Goal: Find specific page/section: Find specific page/section

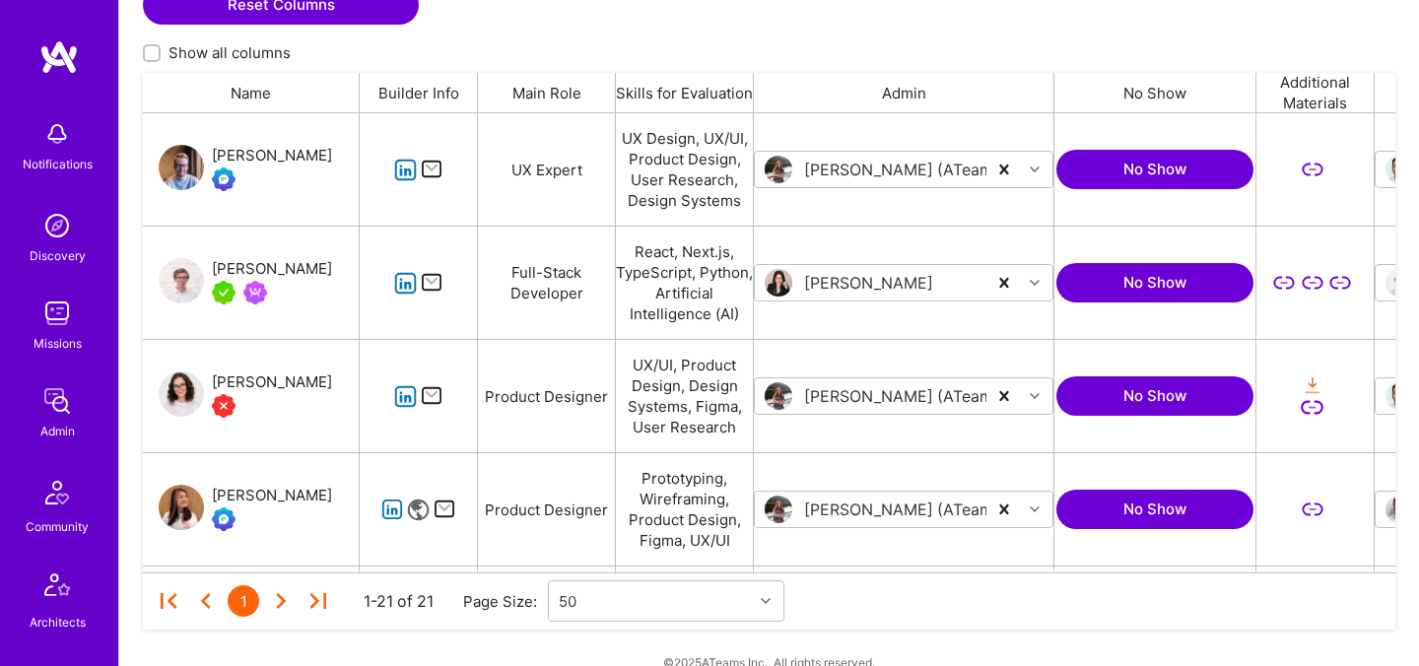
scroll to position [467, 0]
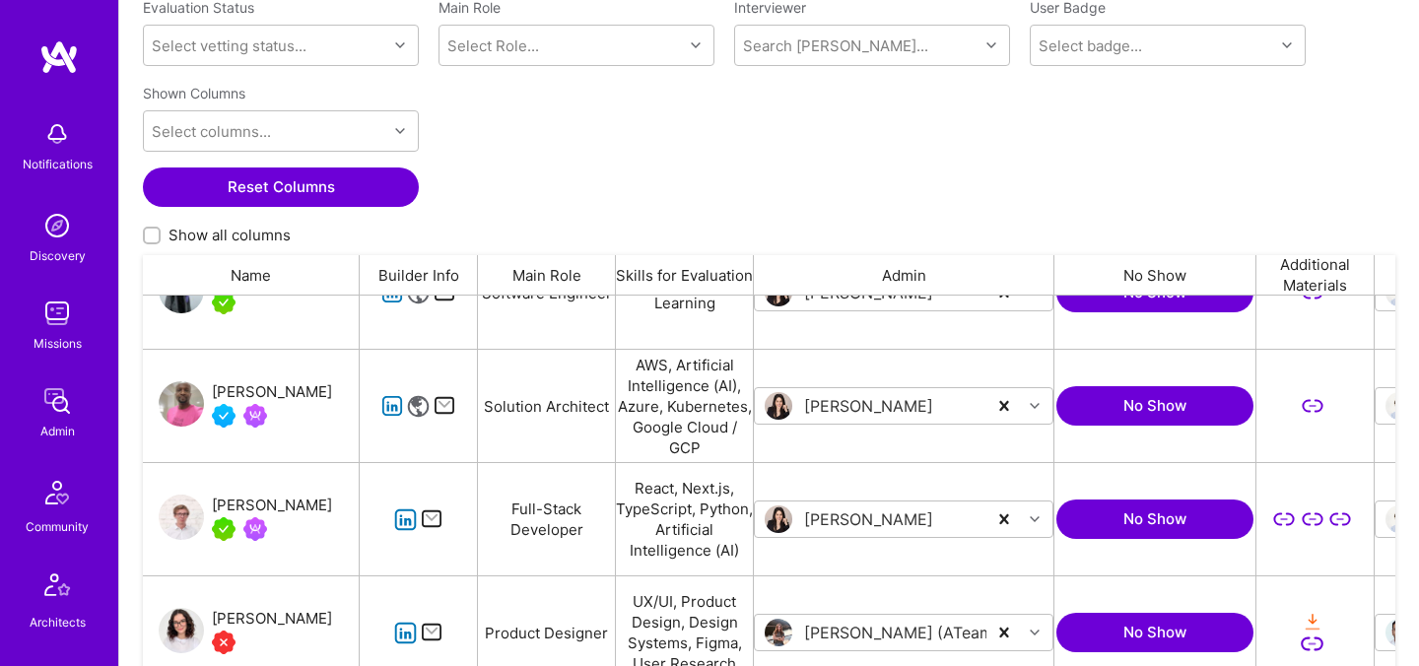
scroll to position [116, 0]
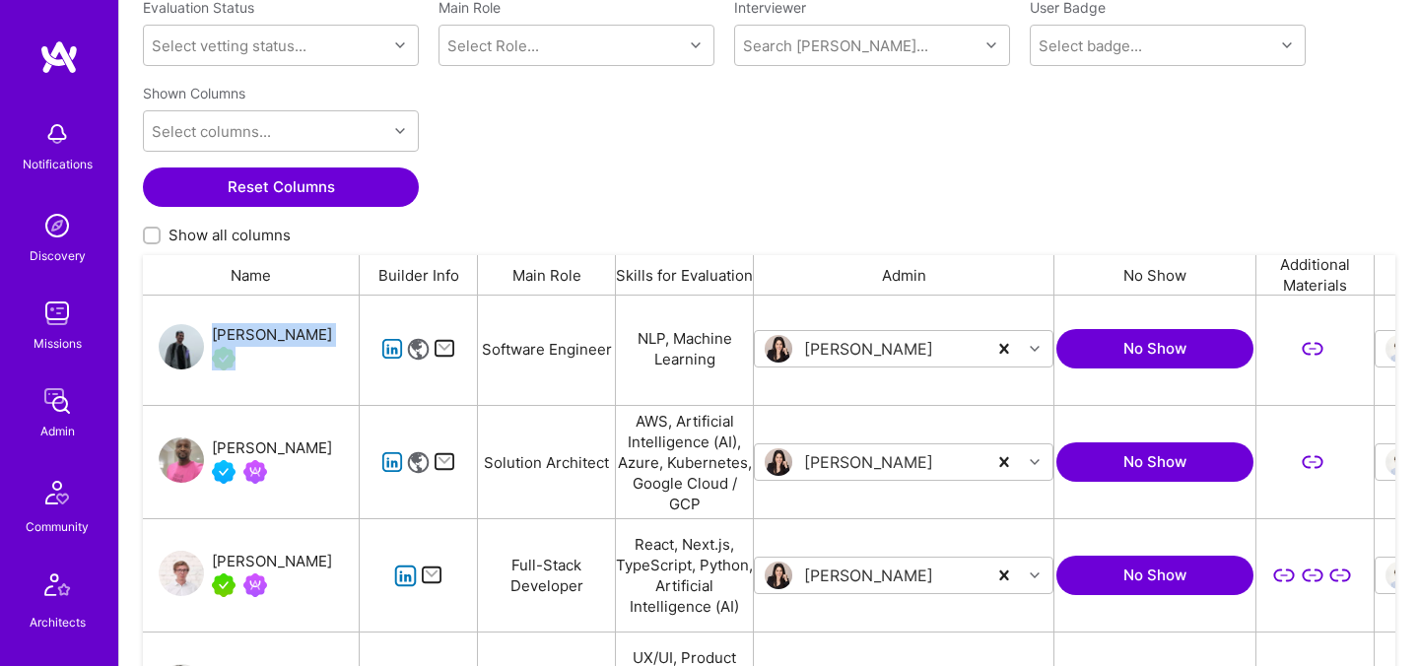
drag, startPoint x: 311, startPoint y: 341, endPoint x: 208, endPoint y: 337, distance: 103.5
click at [208, 337] on div "Chuong Ngo" at bounding box center [251, 349] width 217 height 112
copy div "Chuong Ngo"
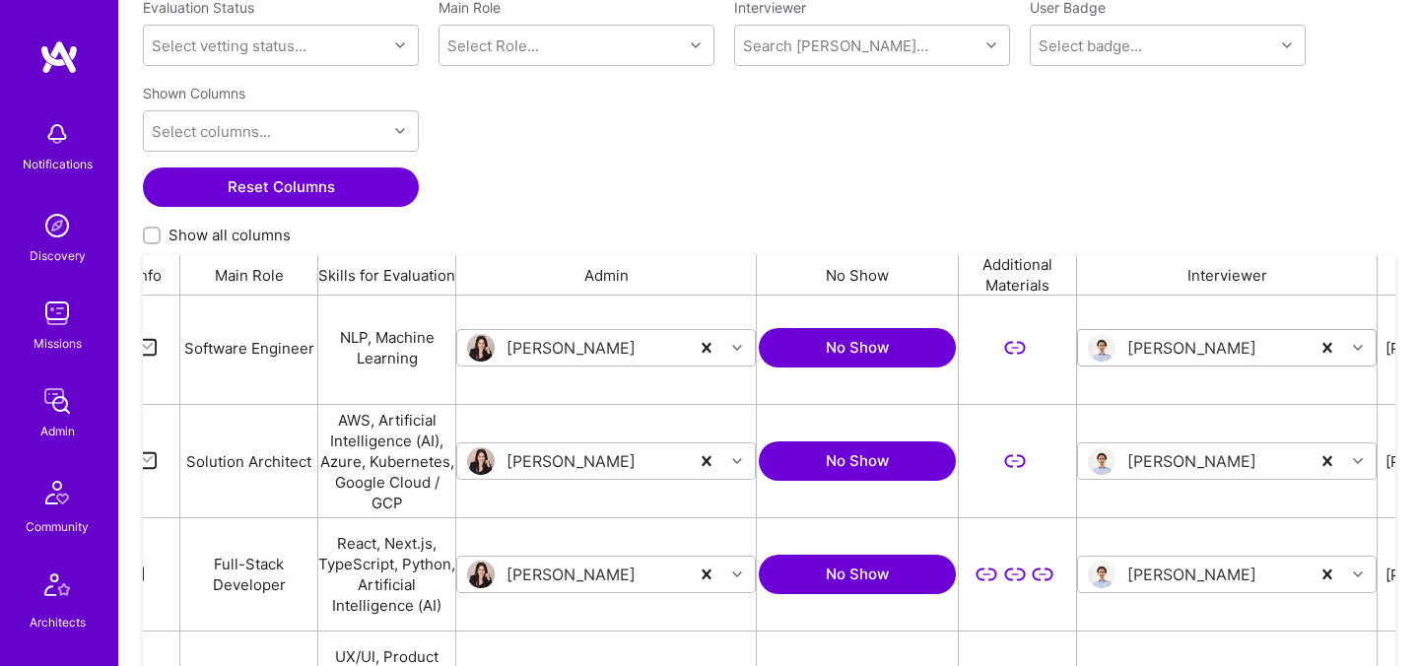
scroll to position [0, 0]
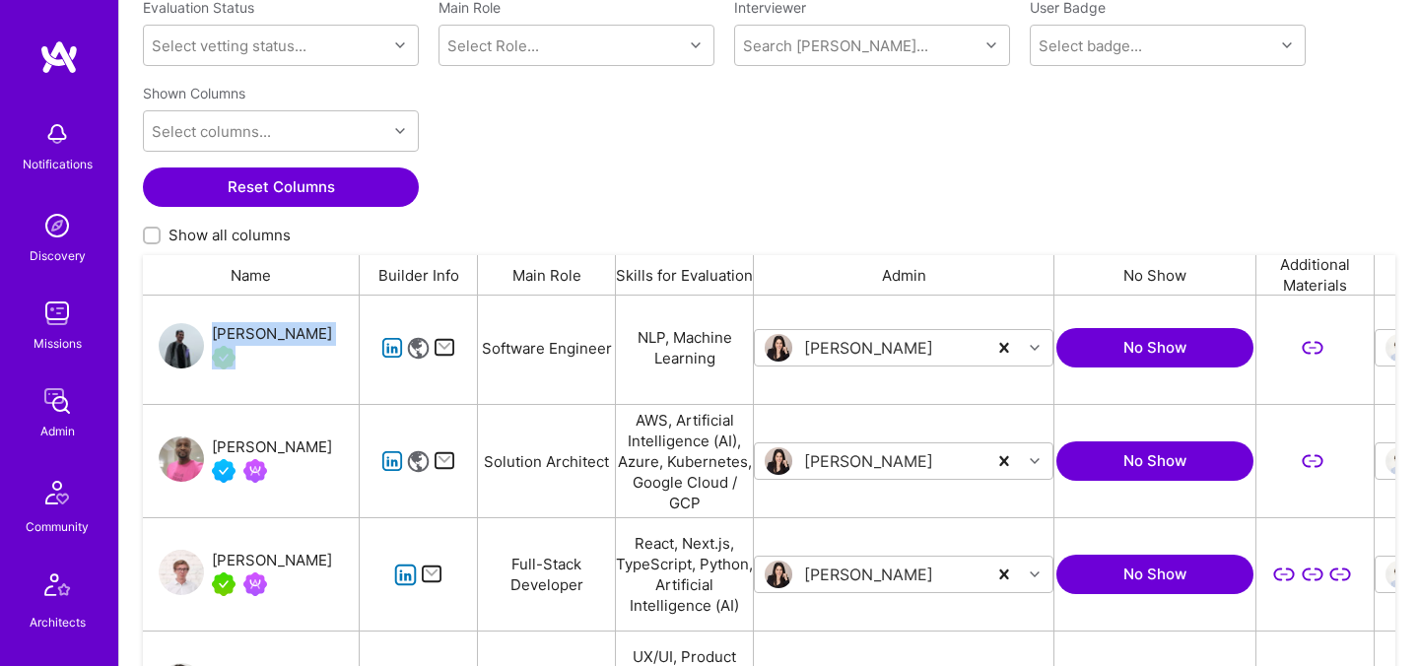
drag, startPoint x: 219, startPoint y: 417, endPoint x: 298, endPoint y: 459, distance: 89.5
click at [298, 459] on div "Chinedu Chukwuelue" at bounding box center [251, 461] width 217 height 112
copy div "Chinedu Chukwuelue"
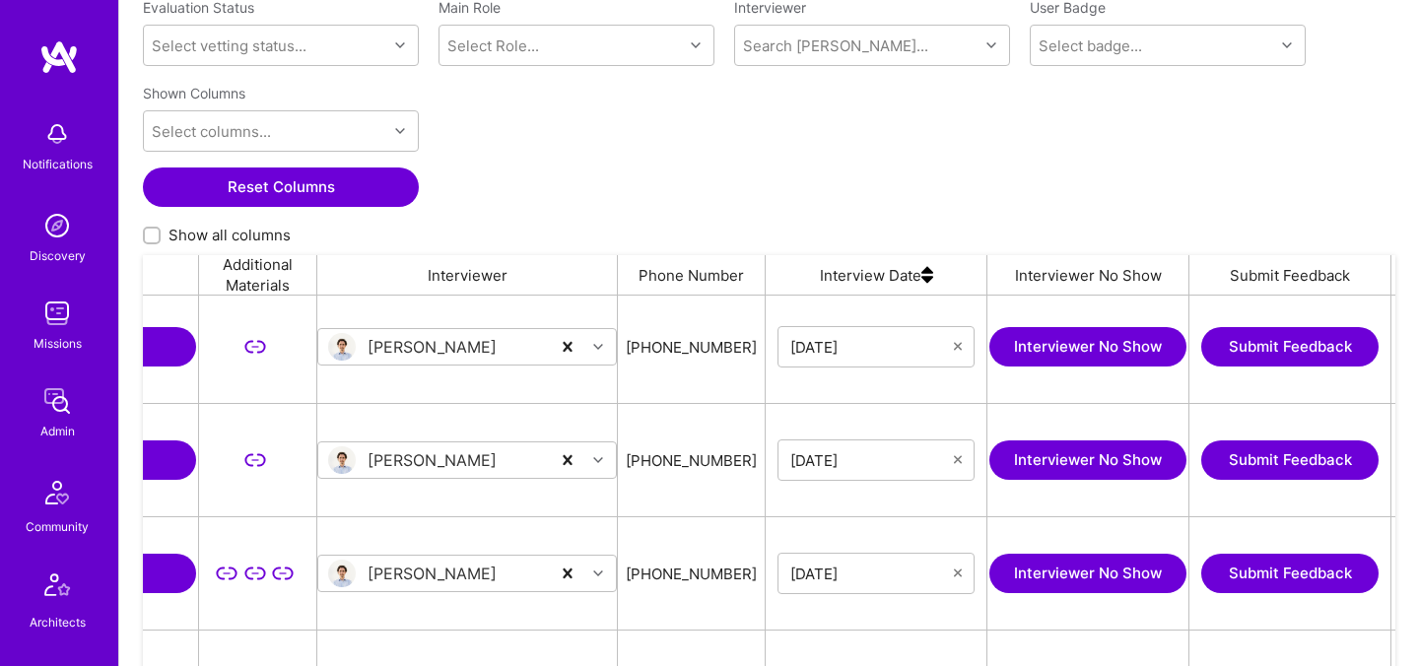
scroll to position [0, 1059]
